Goal: Task Accomplishment & Management: Use online tool/utility

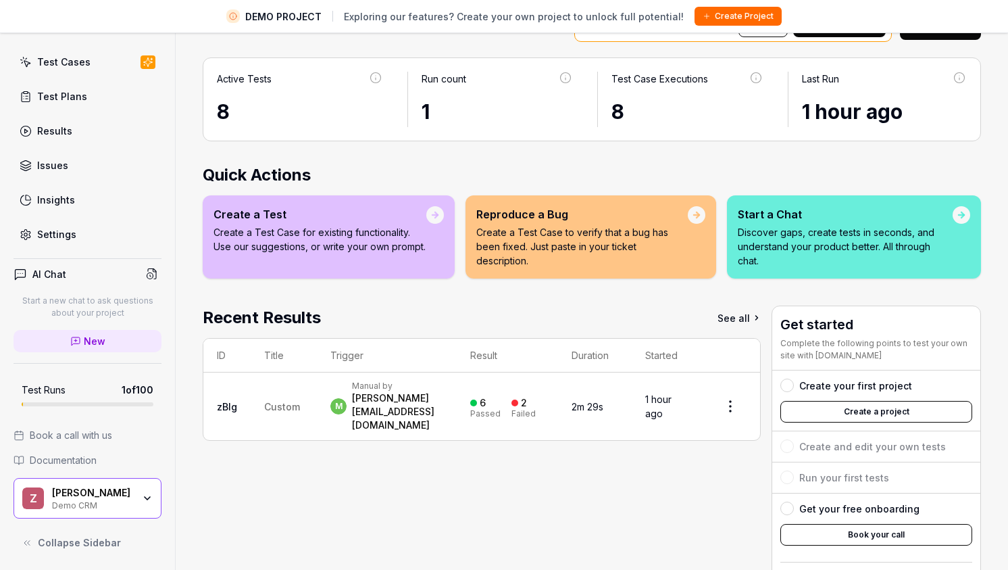
scroll to position [99, 0]
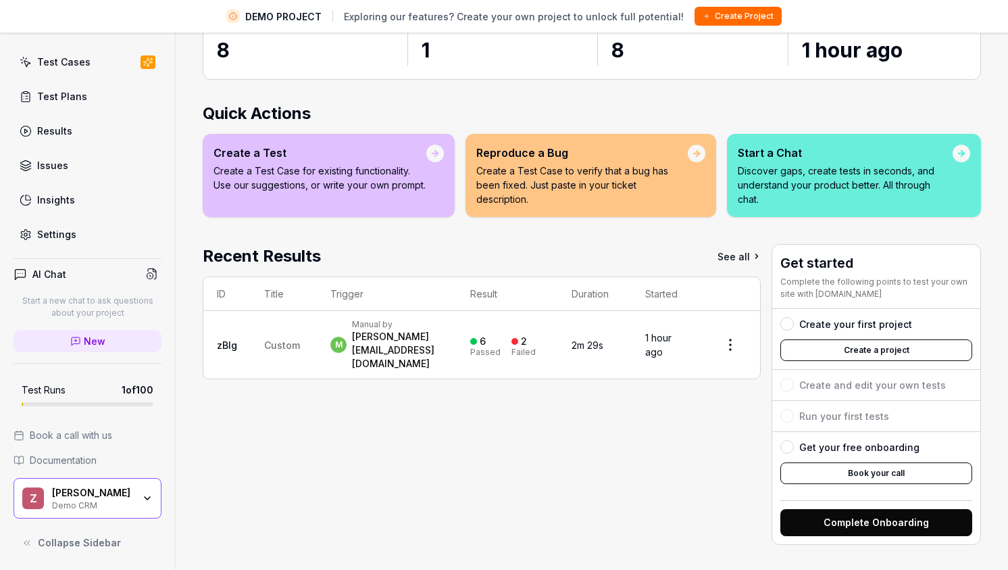
click at [840, 350] on button "Create a project" at bounding box center [876, 350] width 192 height 22
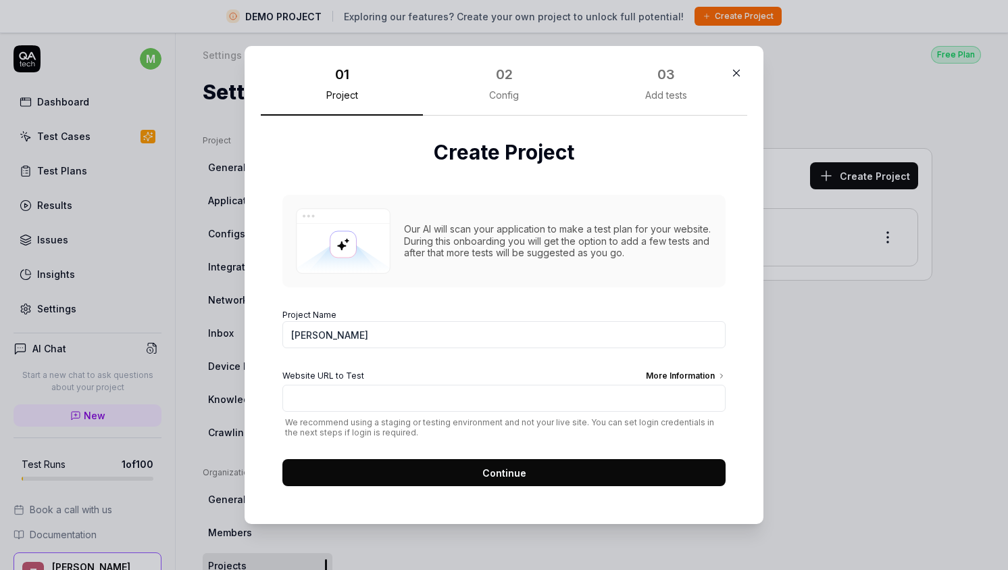
type input "[PERSON_NAME]"
click at [513, 289] on div "Our AI will scan your application to make a test plan for your website. During …" at bounding box center [503, 333] width 443 height 305
click at [476, 403] on input "Website URL to Test More Information" at bounding box center [503, 397] width 443 height 27
paste input "https://app-test.getzell.com/"
type input "https://app-test.getzell.com/"
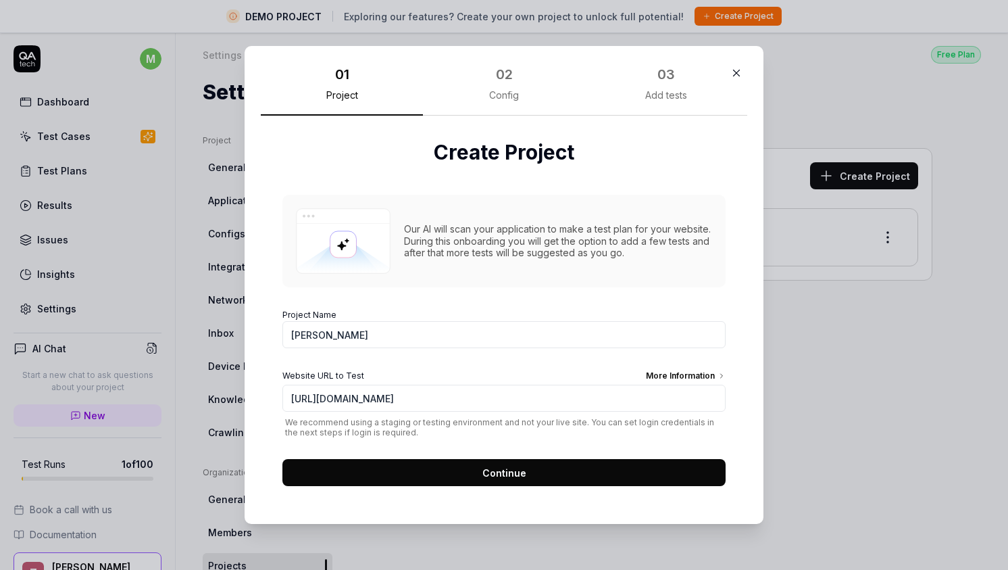
click at [484, 472] on span "Continue" at bounding box center [504, 473] width 44 height 14
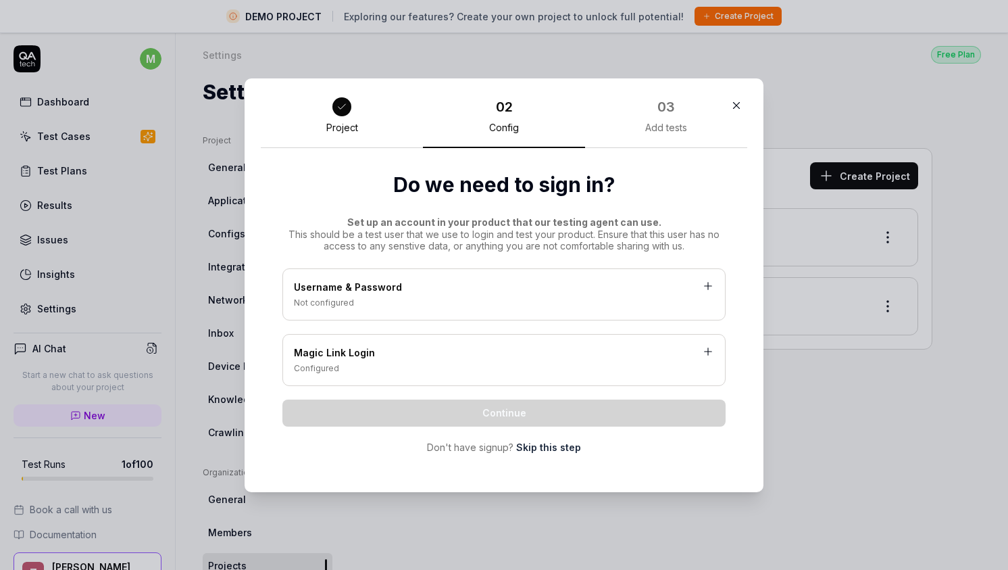
click at [493, 311] on div "Username & Password Not configured" at bounding box center [503, 294] width 443 height 52
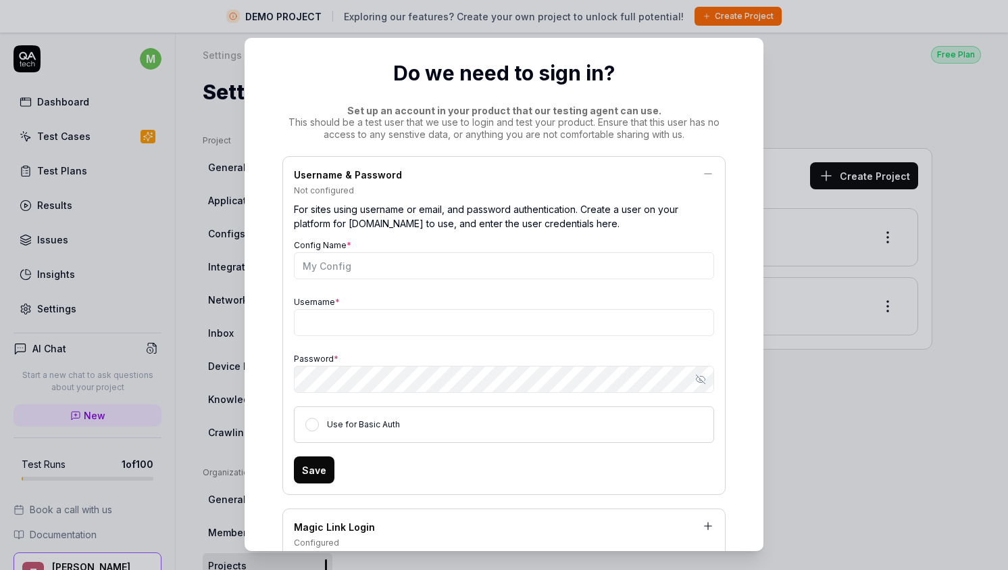
scroll to position [97, 0]
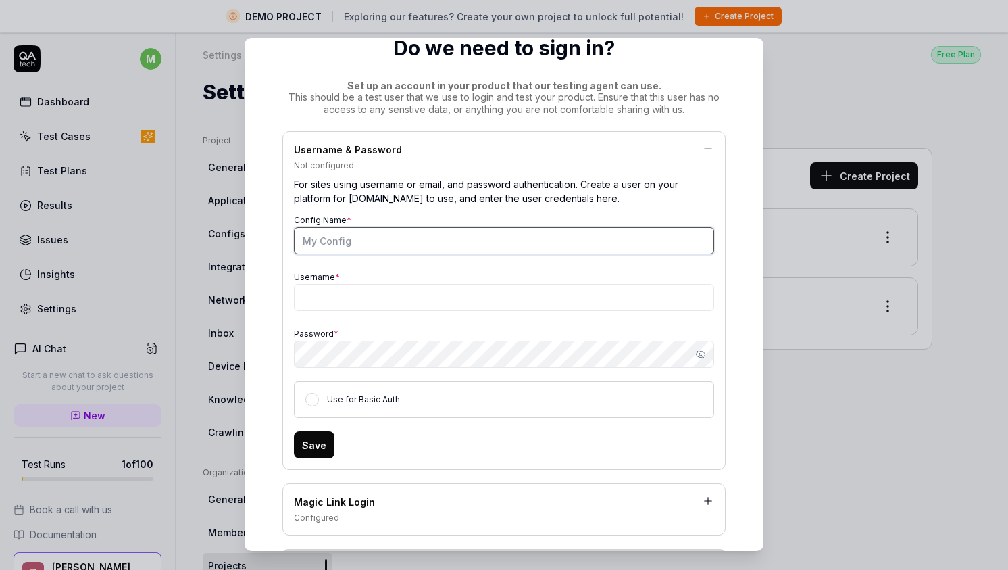
click at [491, 228] on input "Config Name *" at bounding box center [504, 240] width 420 height 27
type input "Admin"
click at [474, 273] on div "Username *" at bounding box center [504, 289] width 420 height 43
click at [468, 183] on div "For sites using username or email, and password authentication. Create a user o…" at bounding box center [504, 191] width 420 height 39
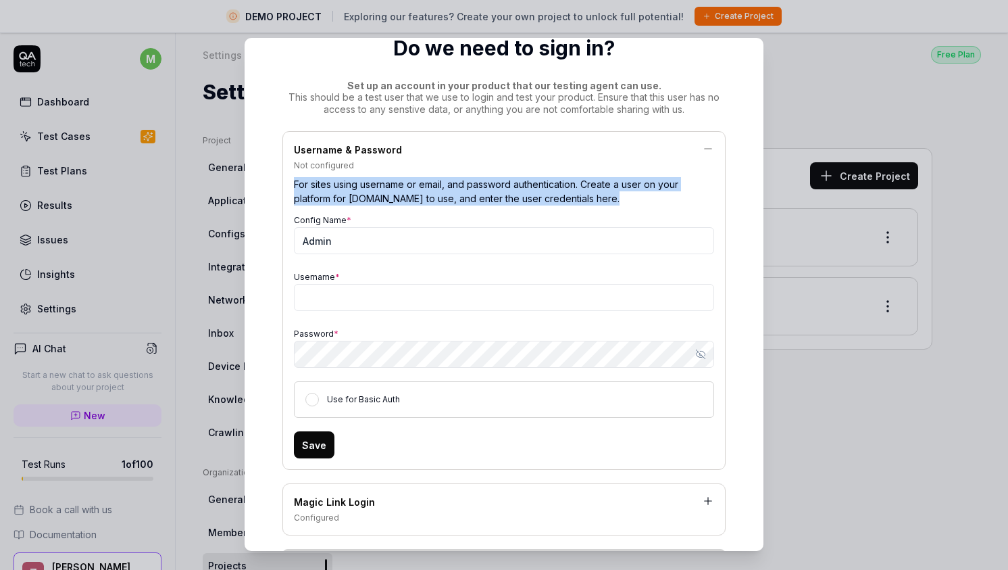
click at [468, 183] on div "For sites using username or email, and password authentication. Create a user o…" at bounding box center [504, 191] width 420 height 39
click at [460, 201] on div "For sites using username or email, and password authentication. Create a user o…" at bounding box center [504, 191] width 420 height 39
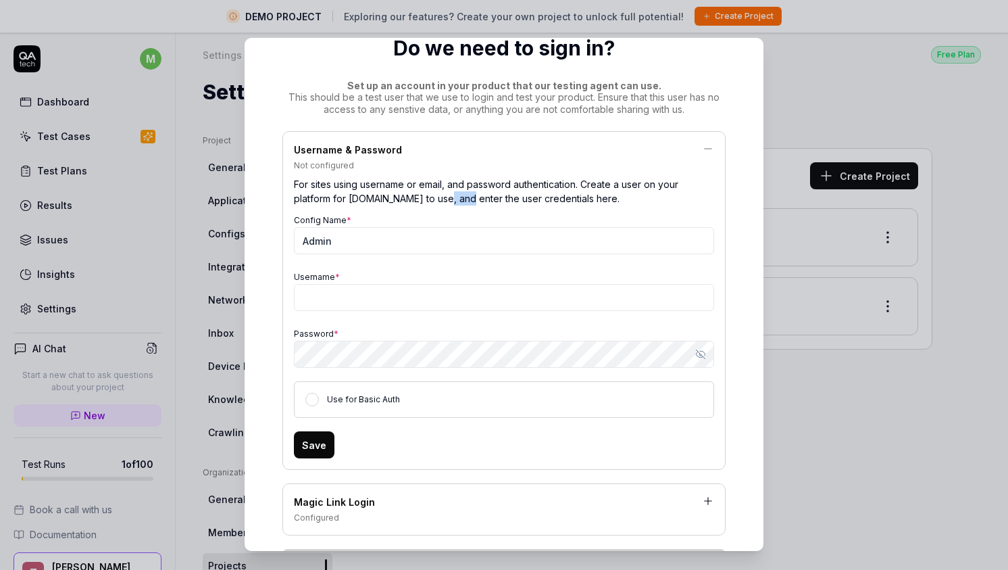
click at [460, 201] on div "For sites using username or email, and password authentication. Create a user o…" at bounding box center [504, 191] width 420 height 39
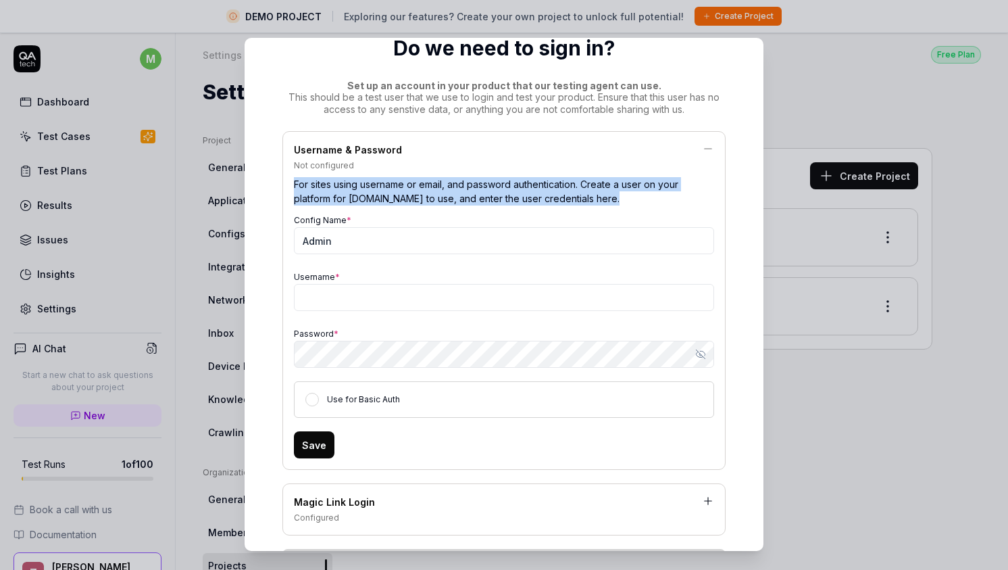
click at [460, 201] on div "For sites using username or email, and password authentication. Create a user o…" at bounding box center [504, 191] width 420 height 39
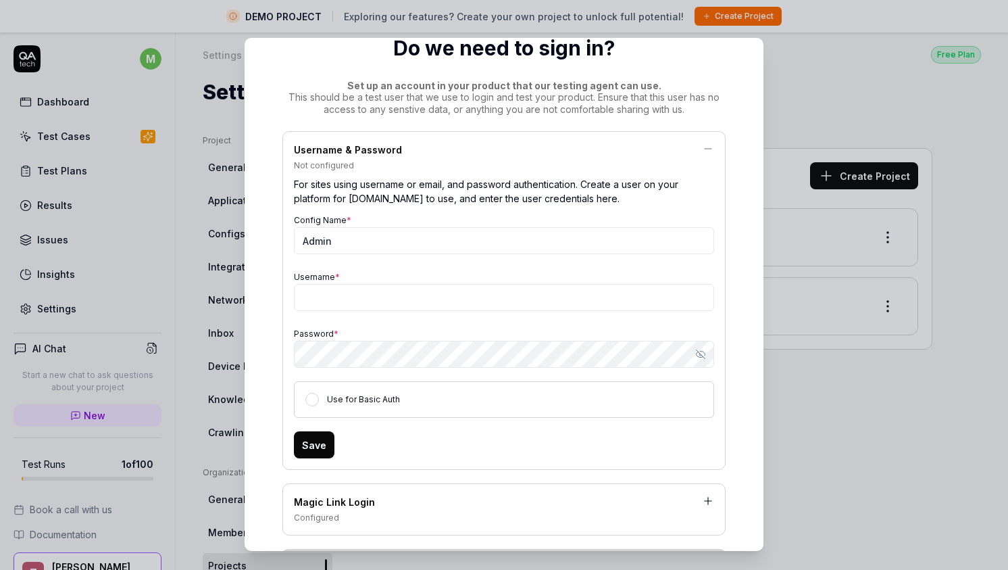
click at [435, 197] on div "For sites using username or email, and password authentication. Create a user o…" at bounding box center [504, 191] width 420 height 39
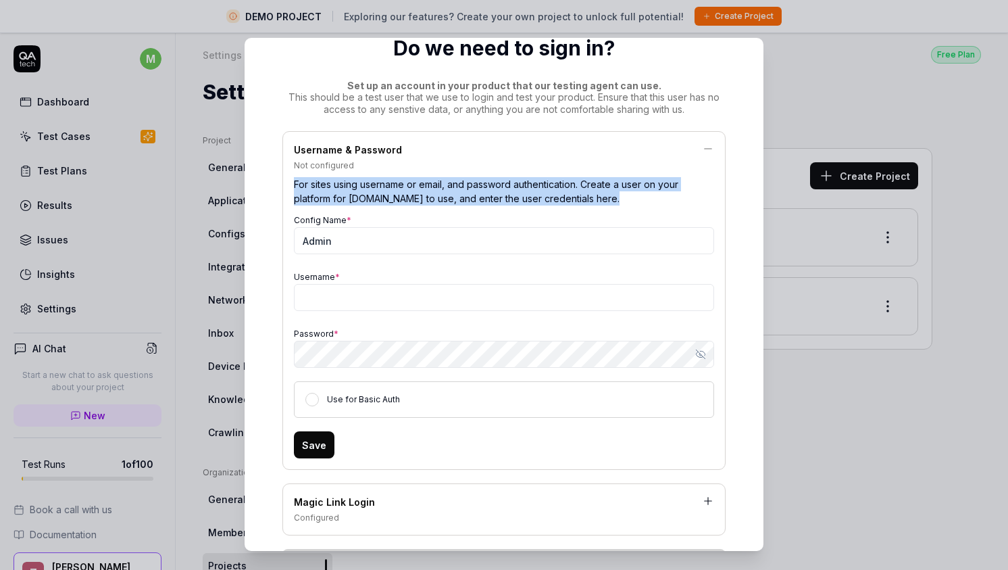
click at [435, 197] on div "For sites using username or email, and password authentication. Create a user o…" at bounding box center [504, 191] width 420 height 39
click at [447, 199] on div "For sites using username or email, and password authentication. Create a user o…" at bounding box center [504, 191] width 420 height 39
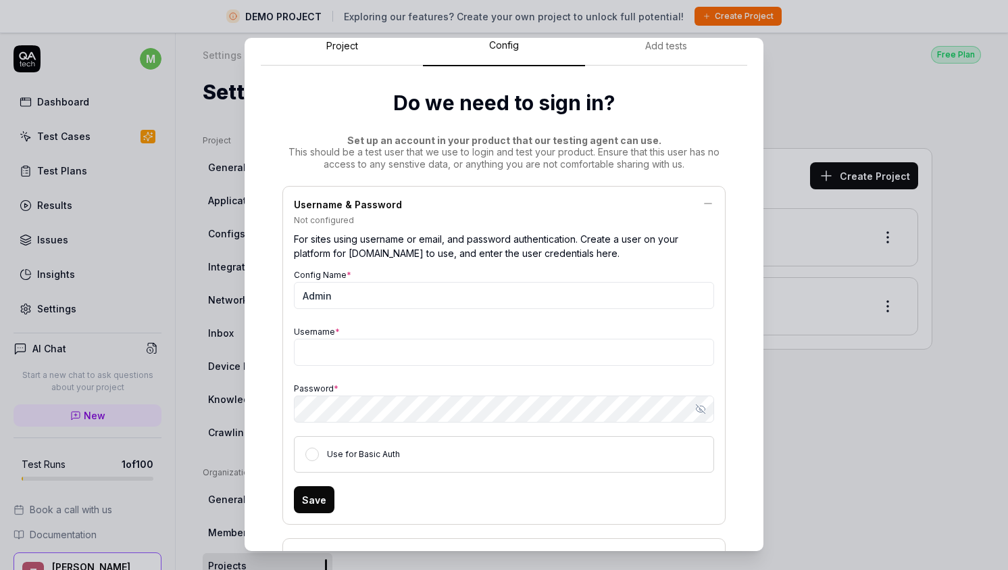
scroll to position [41, 0]
click at [415, 359] on input "Username *" at bounding box center [504, 352] width 420 height 27
click at [426, 320] on div "Config Name * Admin Username * Password * Show password Use for Basic Auth" at bounding box center [504, 369] width 420 height 207
